Goal: Information Seeking & Learning: Learn about a topic

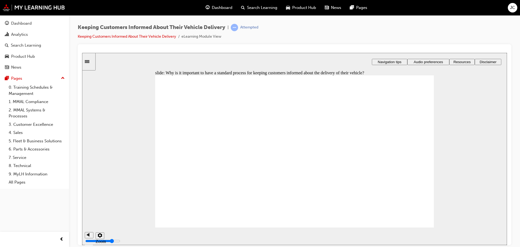
checkbox input "true"
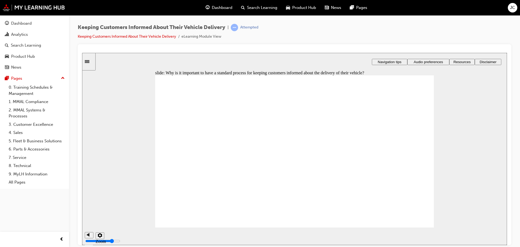
checkbox input "true"
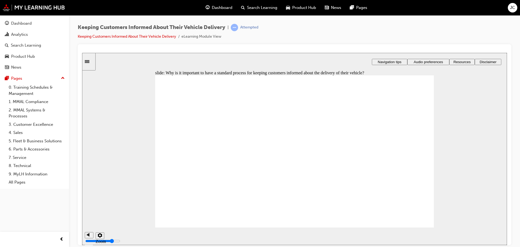
drag, startPoint x: 233, startPoint y: 146, endPoint x: 234, endPoint y: 200, distance: 53.4
drag, startPoint x: 237, startPoint y: 184, endPoint x: 240, endPoint y: 143, distance: 40.7
drag, startPoint x: 354, startPoint y: 185, endPoint x: 356, endPoint y: 169, distance: 16.6
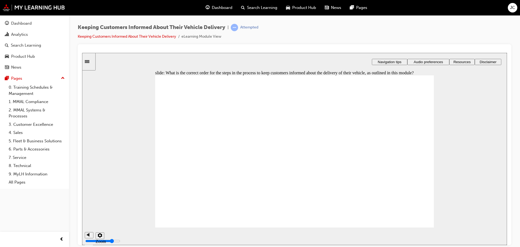
drag, startPoint x: 212, startPoint y: 219, endPoint x: 210, endPoint y: 219, distance: 2.7
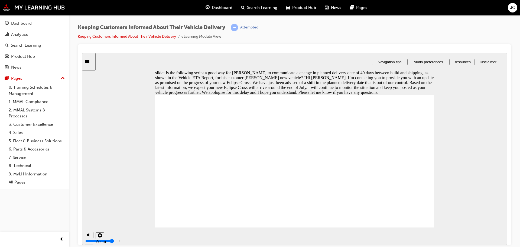
drag, startPoint x: 194, startPoint y: 118, endPoint x: 329, endPoint y: 121, distance: 134.6
radio input "true"
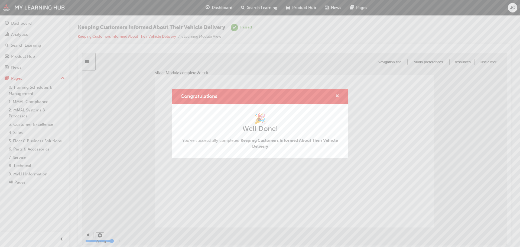
click at [336, 94] on span "cross-icon" at bounding box center [337, 96] width 4 height 5
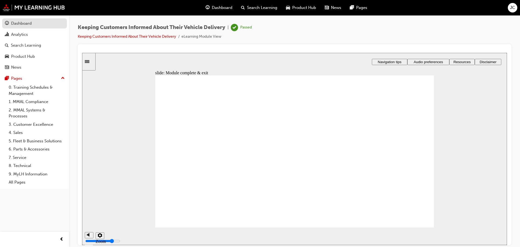
click at [20, 26] on div "Dashboard" at bounding box center [21, 23] width 21 height 6
